Goal: Information Seeking & Learning: Find specific fact

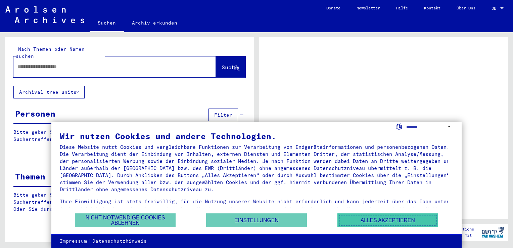
click at [377, 223] on button "Alles akzeptieren" at bounding box center [388, 220] width 101 height 14
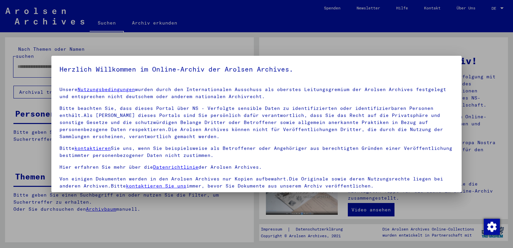
scroll to position [58, 0]
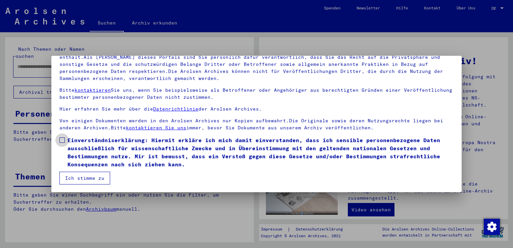
click at [61, 139] on span at bounding box center [61, 139] width 5 height 5
click at [80, 180] on button "Ich stimme zu" at bounding box center [84, 178] width 51 height 13
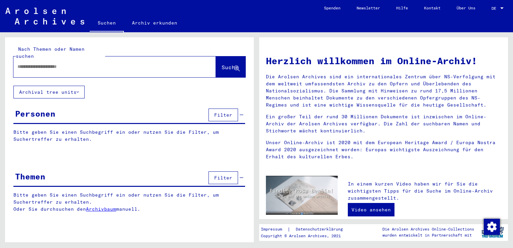
click at [60, 63] on input "text" at bounding box center [106, 66] width 178 height 7
click at [503, 7] on div at bounding box center [502, 8] width 3 height 2
click at [493, 10] on span "English" at bounding box center [485, 11] width 16 height 5
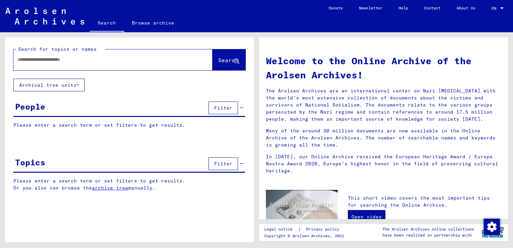
click at [66, 61] on input "text" at bounding box center [104, 59] width 175 height 7
type input "**********"
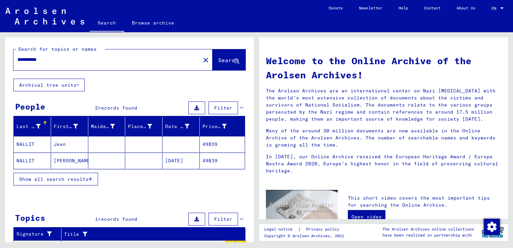
click at [169, 141] on mat-cell at bounding box center [181, 144] width 37 height 16
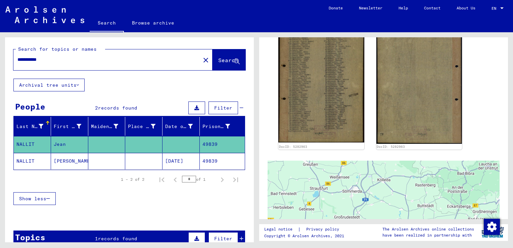
scroll to position [192, 0]
click at [176, 161] on mat-cell "[DATE]" at bounding box center [181, 161] width 37 height 16
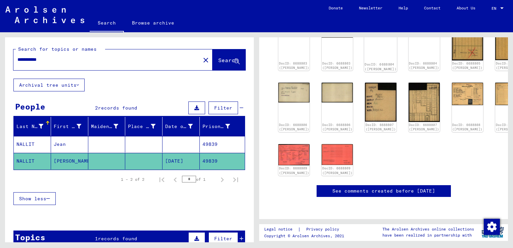
scroll to position [116, 0]
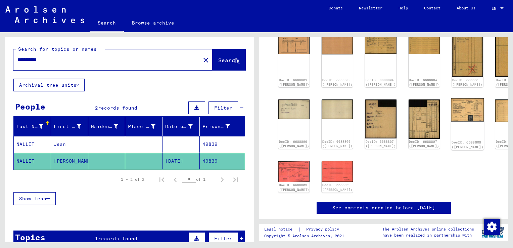
click at [451, 116] on img at bounding box center [467, 109] width 33 height 23
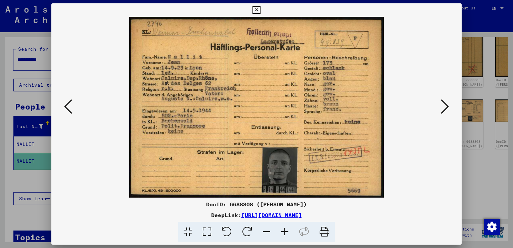
click at [446, 109] on icon at bounding box center [445, 106] width 8 height 16
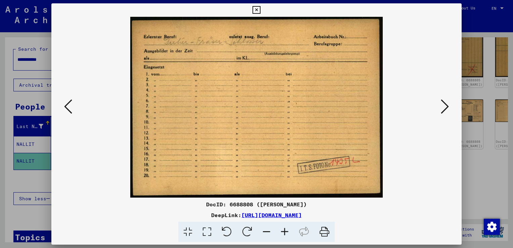
click at [446, 109] on icon at bounding box center [445, 106] width 8 height 16
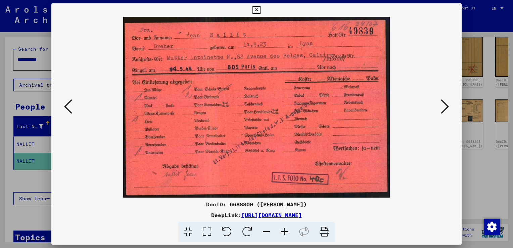
click at [445, 109] on icon at bounding box center [445, 106] width 8 height 16
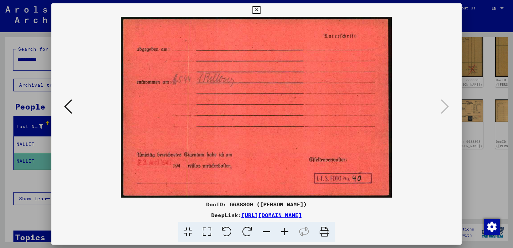
click at [71, 106] on icon at bounding box center [68, 106] width 8 height 16
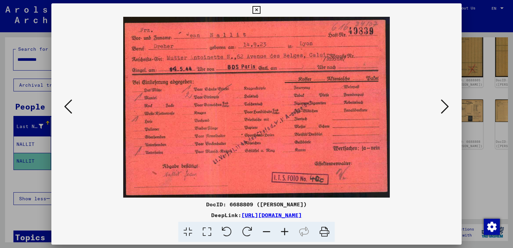
click at [71, 106] on icon at bounding box center [68, 106] width 8 height 16
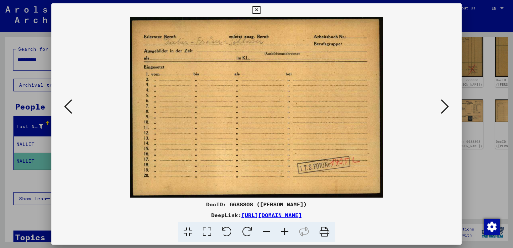
click at [71, 106] on icon at bounding box center [68, 106] width 8 height 16
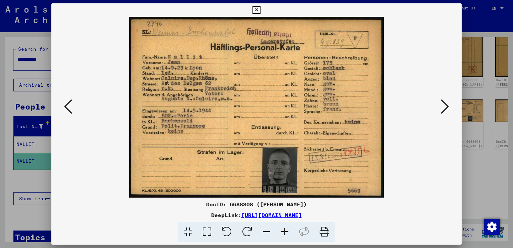
click at [71, 106] on icon at bounding box center [68, 106] width 8 height 16
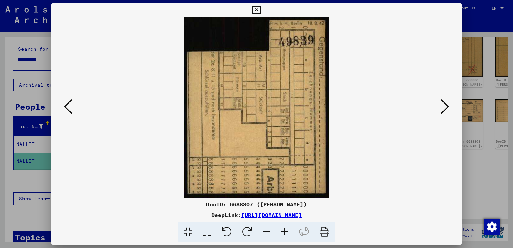
click at [71, 106] on icon at bounding box center [68, 106] width 8 height 16
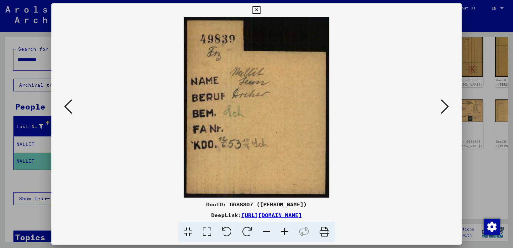
click at [71, 106] on icon at bounding box center [68, 106] width 8 height 16
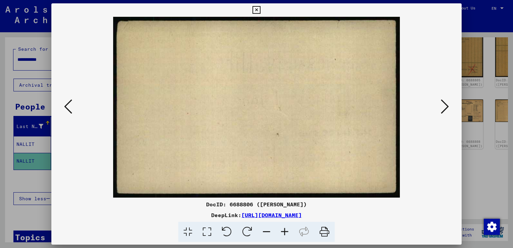
click at [71, 106] on icon at bounding box center [68, 106] width 8 height 16
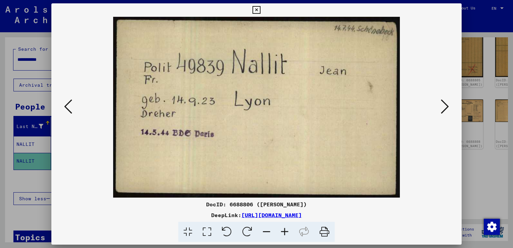
click at [71, 106] on icon at bounding box center [68, 106] width 8 height 16
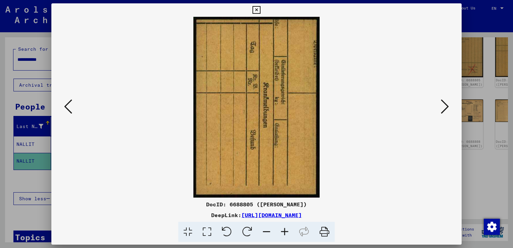
click at [255, 12] on icon at bounding box center [257, 10] width 8 height 8
